Goal: Understand process/instructions: Learn how to perform a task or action

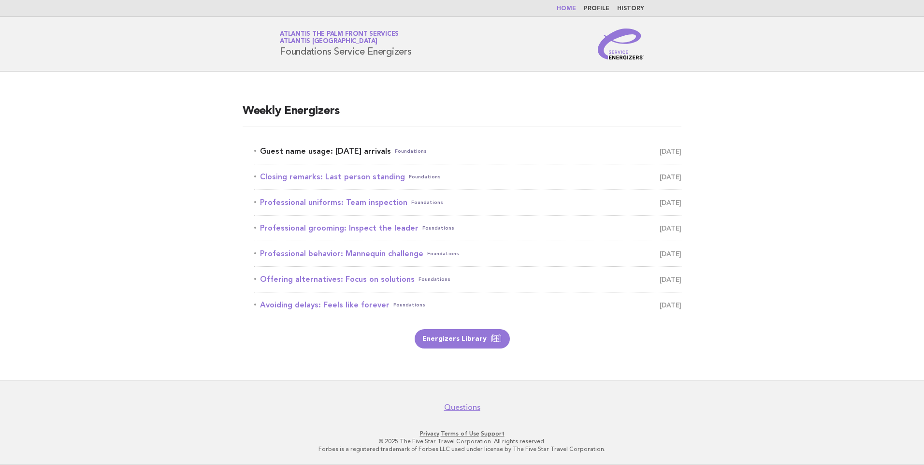
click at [324, 154] on link "Guest name usage: [DATE] arrivals Foundations [DATE]" at bounding box center [467, 151] width 427 height 14
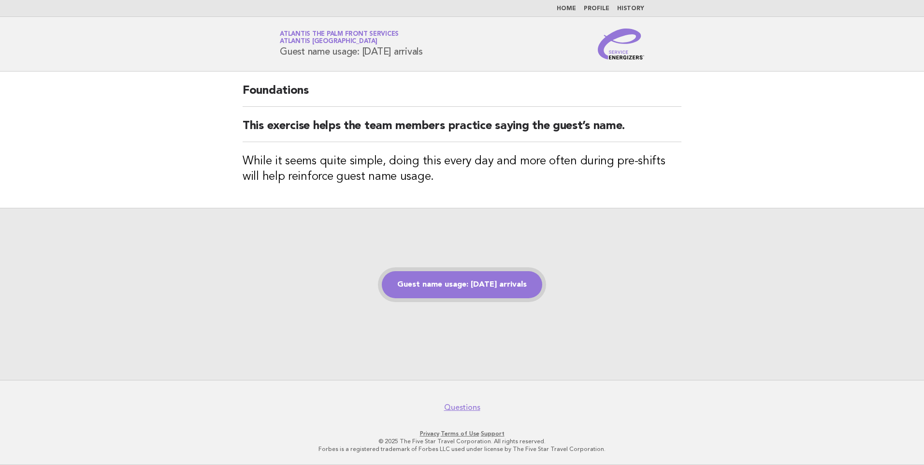
click at [445, 285] on link "Guest name usage: [DATE] arrivals" at bounding box center [462, 284] width 160 height 27
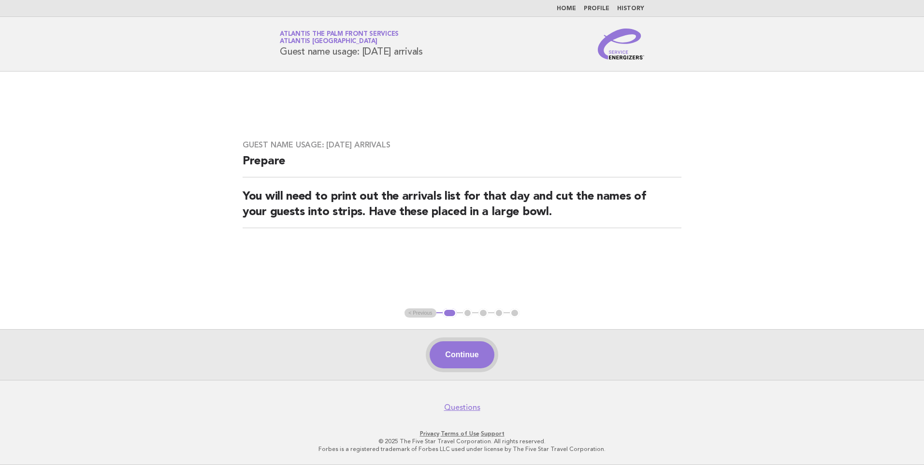
click at [468, 357] on button "Continue" at bounding box center [462, 354] width 64 height 27
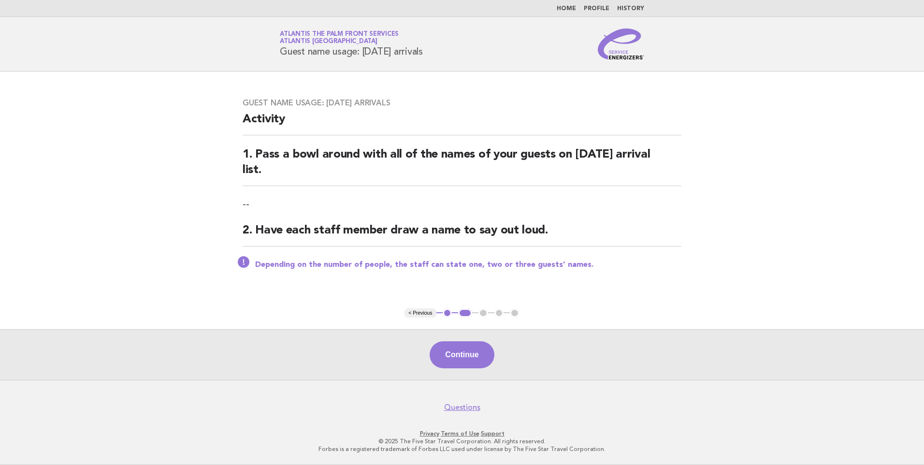
click at [465, 353] on button "Continue" at bounding box center [462, 354] width 64 height 27
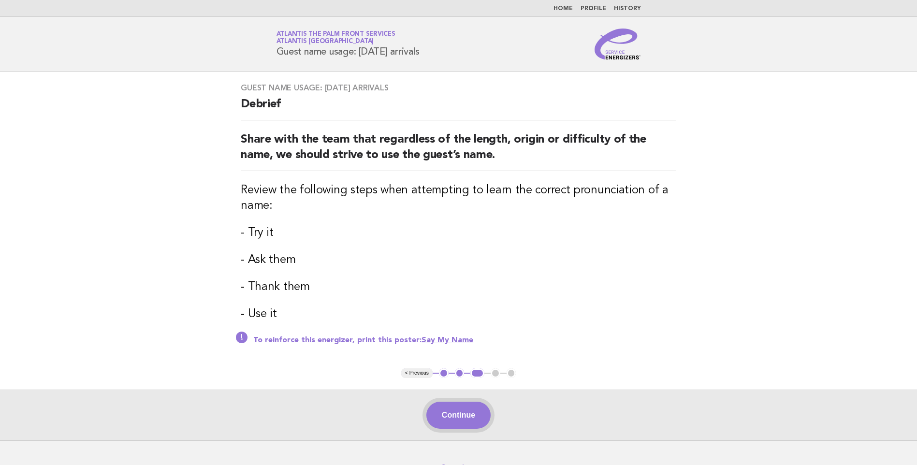
click at [472, 406] on button "Continue" at bounding box center [458, 415] width 64 height 27
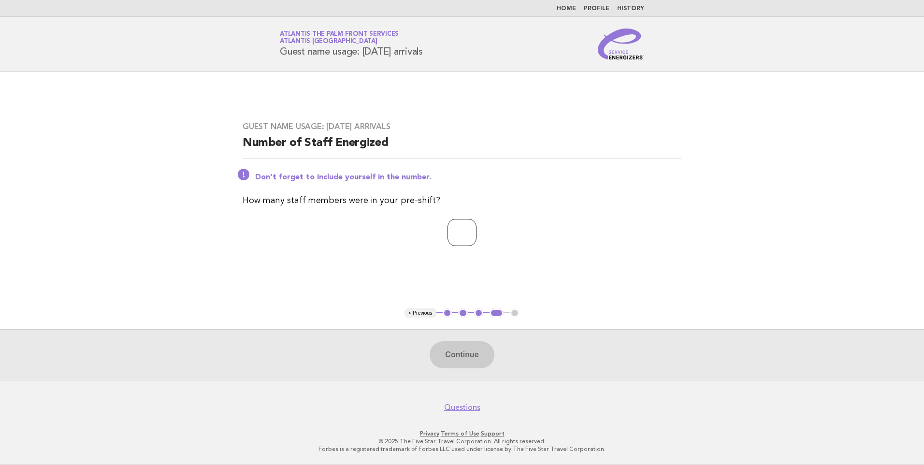
click at [463, 231] on input "number" at bounding box center [461, 232] width 29 height 27
type input "*"
click at [481, 359] on button "Continue" at bounding box center [462, 354] width 64 height 27
